Goal: Task Accomplishment & Management: Manage account settings

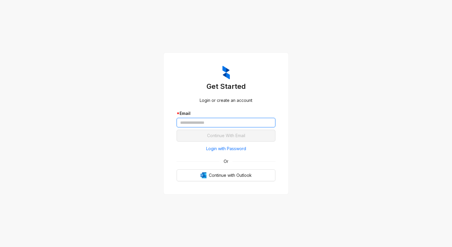
click at [207, 123] on input "text" at bounding box center [226, 122] width 99 height 9
type input "**********"
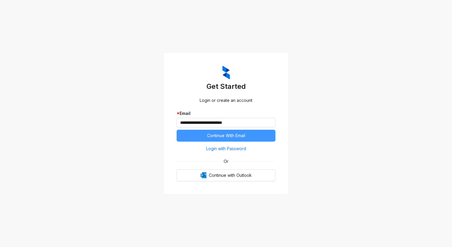
click at [216, 134] on span "Continue With Email" at bounding box center [226, 135] width 38 height 7
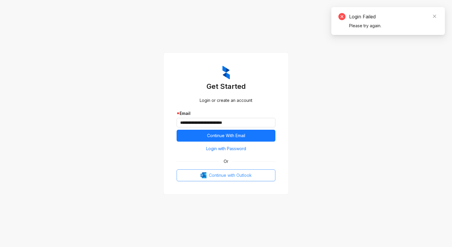
click at [218, 177] on span "Continue with Outlook" at bounding box center [230, 175] width 43 height 7
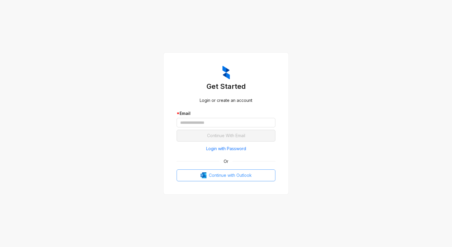
click at [226, 176] on span "Continue with Outlook" at bounding box center [230, 175] width 43 height 7
click at [224, 176] on span "Continue with Outlook" at bounding box center [230, 175] width 43 height 7
click at [194, 121] on input "text" at bounding box center [226, 122] width 99 height 9
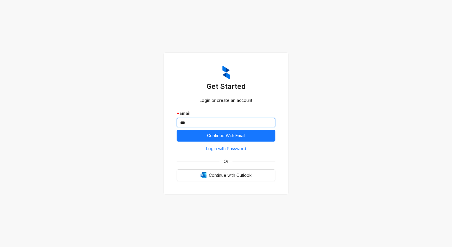
type input "**********"
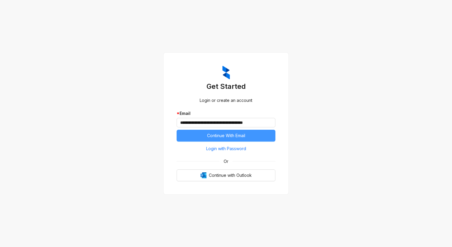
click at [219, 132] on button "Continue With Email" at bounding box center [226, 136] width 99 height 12
click at [235, 137] on span "Continue With Email" at bounding box center [226, 135] width 38 height 7
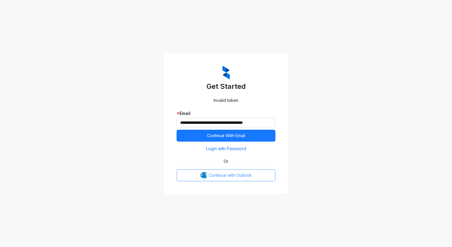
click at [237, 178] on span "Continue with Outlook" at bounding box center [230, 175] width 43 height 7
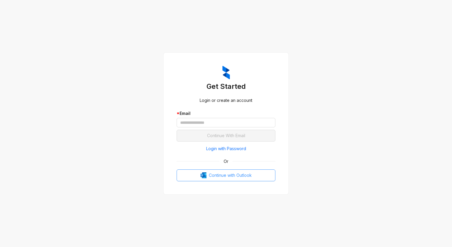
click at [237, 175] on span "Continue with Outlook" at bounding box center [230, 175] width 43 height 7
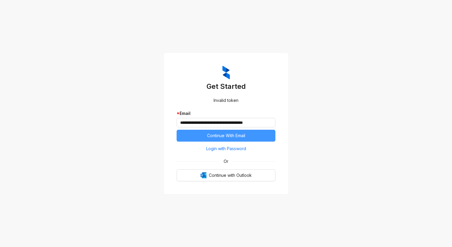
click at [235, 136] on span "Continue With Email" at bounding box center [226, 135] width 38 height 7
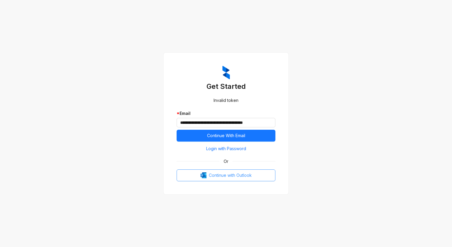
click at [210, 176] on span "Continue with Outlook" at bounding box center [230, 175] width 43 height 7
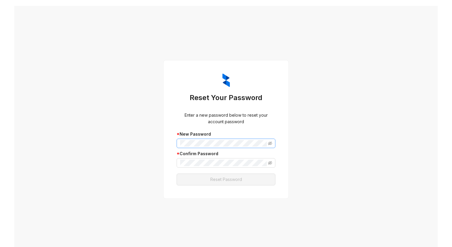
click at [270, 143] on span at bounding box center [226, 143] width 99 height 9
click at [268, 142] on icon "eye-invisible" at bounding box center [270, 144] width 4 height 4
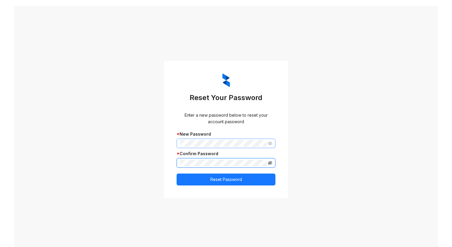
click at [270, 163] on icon "eye-invisible" at bounding box center [270, 163] width 1 height 1
click at [238, 181] on span "Reset Password" at bounding box center [227, 179] width 32 height 7
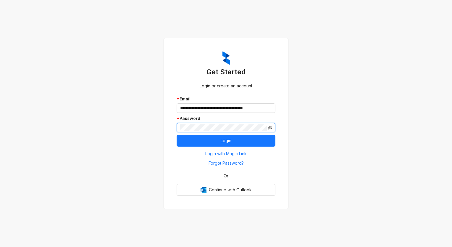
click at [270, 126] on icon "eye-invisible" at bounding box center [270, 128] width 4 height 4
click at [230, 141] on span "Login" at bounding box center [226, 140] width 11 height 7
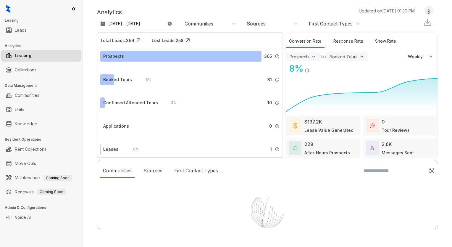
select select "******"
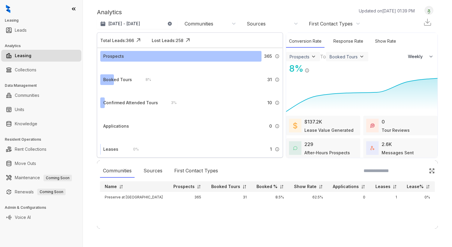
click at [22, 76] on ul "Collections" at bounding box center [41, 70] width 83 height 14
click at [22, 72] on link "Collections" at bounding box center [26, 70] width 22 height 12
click at [33, 72] on link "Collections" at bounding box center [26, 70] width 22 height 12
click at [31, 97] on link "Communities" at bounding box center [27, 95] width 25 height 12
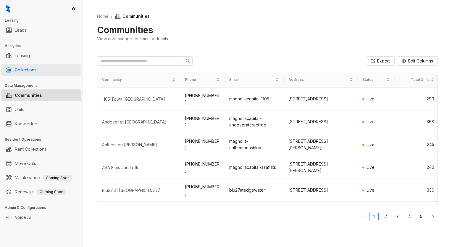
click at [32, 70] on link "Collections" at bounding box center [26, 70] width 22 height 12
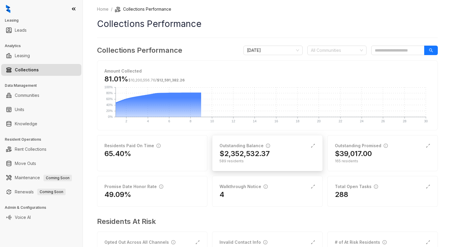
scroll to position [29, 0]
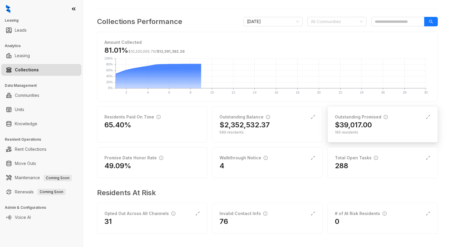
click at [374, 128] on div "$39,017.00" at bounding box center [383, 124] width 96 height 9
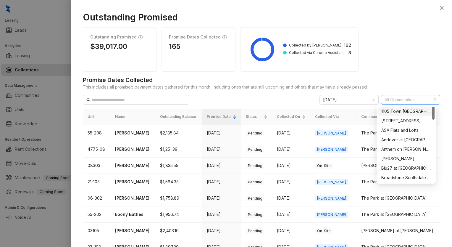
click at [404, 101] on div at bounding box center [408, 100] width 51 height 8
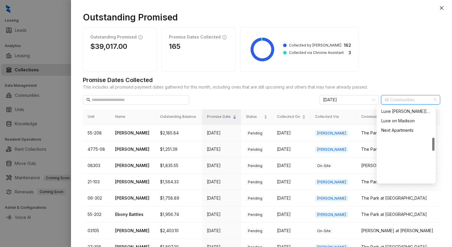
scroll to position [237, 0]
click at [398, 168] on div "Preserve at Dunwoody" at bounding box center [407, 168] width 50 height 7
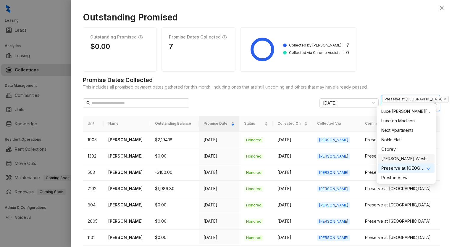
click at [383, 69] on div "Outstanding Promised $0.00 Promise Dates Collected 7 Collected by Kelsey 7 Coll…" at bounding box center [262, 49] width 358 height 44
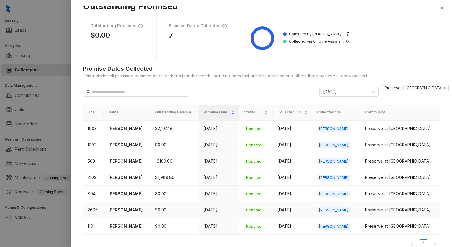
scroll to position [0, 0]
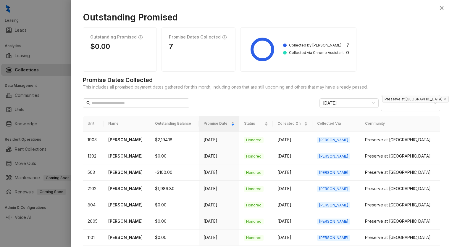
click at [175, 56] on div "Promise Dates Collected 7" at bounding box center [199, 49] width 74 height 44
click at [25, 53] on div at bounding box center [226, 123] width 452 height 247
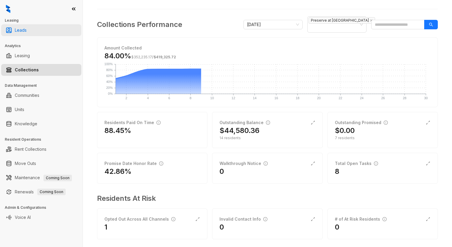
click at [20, 29] on link "Leads" at bounding box center [21, 30] width 12 height 12
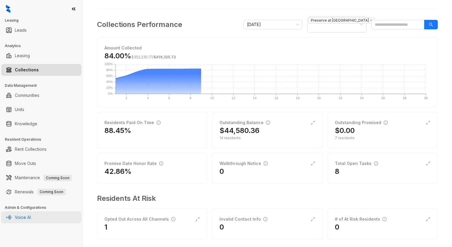
scroll to position [20, 0]
